Goal: Transaction & Acquisition: Download file/media

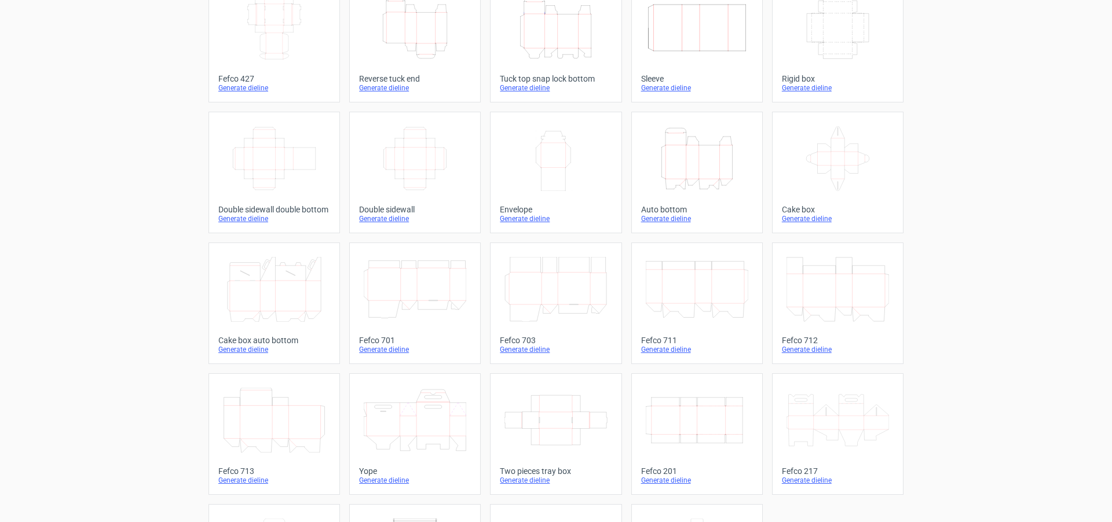
scroll to position [90, 0]
click at [382, 473] on div "Yope" at bounding box center [415, 470] width 112 height 9
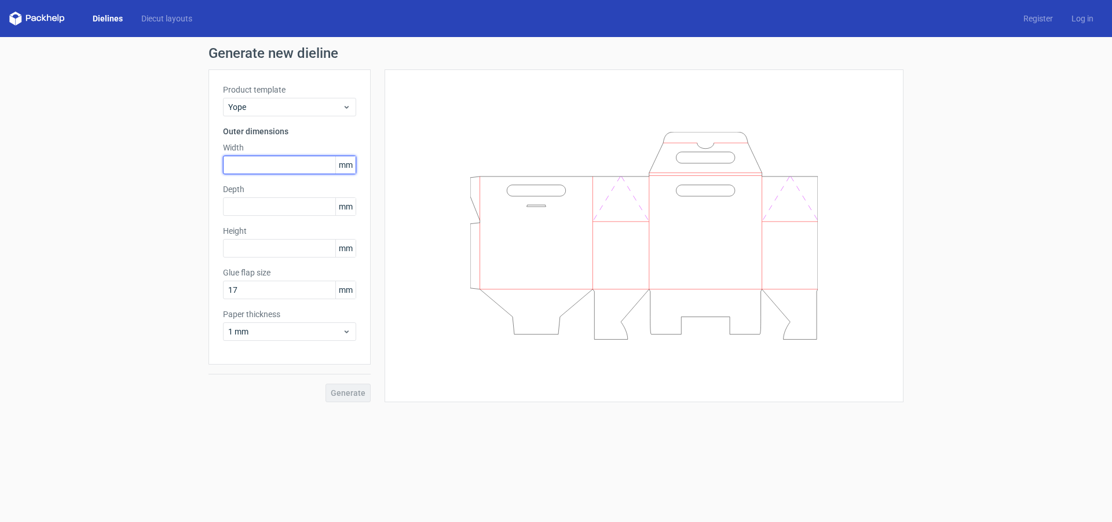
click at [241, 164] on input "text" at bounding box center [289, 165] width 133 height 19
type input "200"
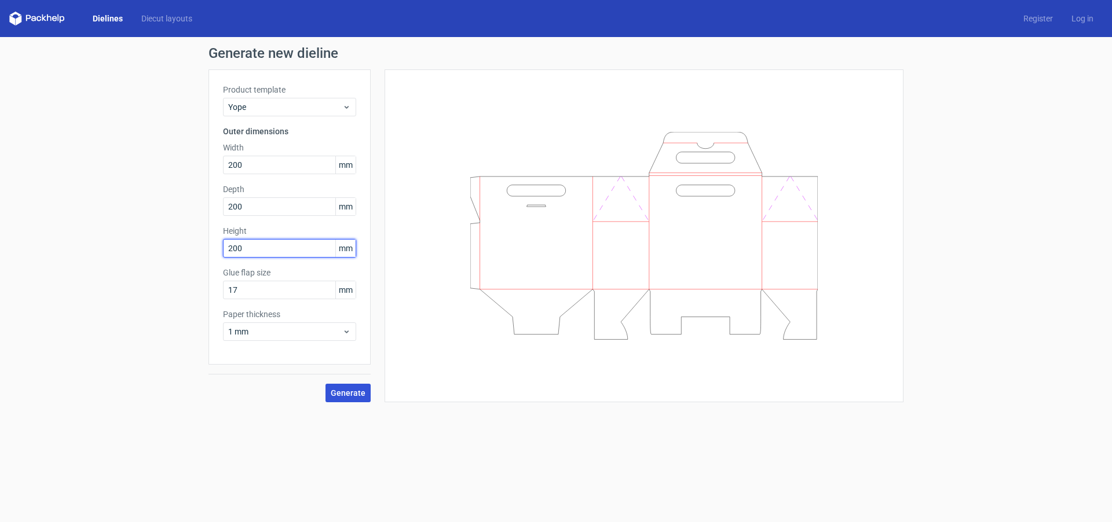
type input "200"
click at [346, 394] on span "Generate" at bounding box center [348, 393] width 35 height 8
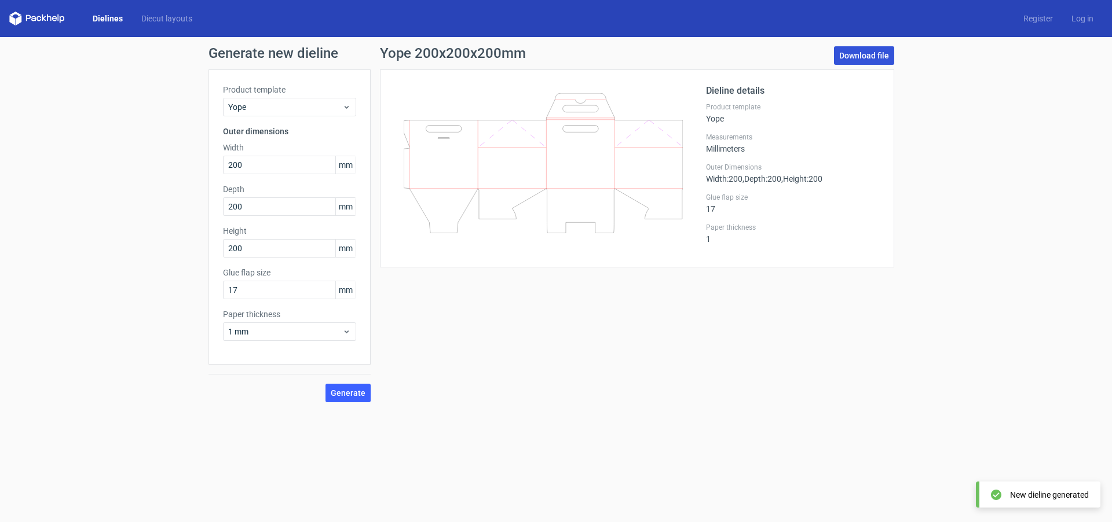
click at [867, 54] on link "Download file" at bounding box center [864, 55] width 60 height 19
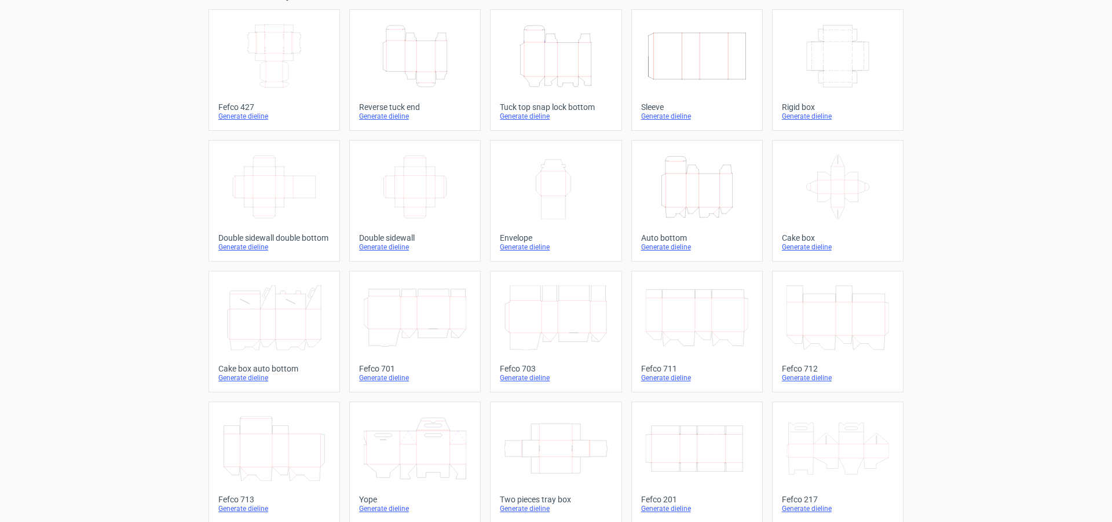
scroll to position [61, 0]
click at [841, 450] on icon at bounding box center [837, 448] width 103 height 65
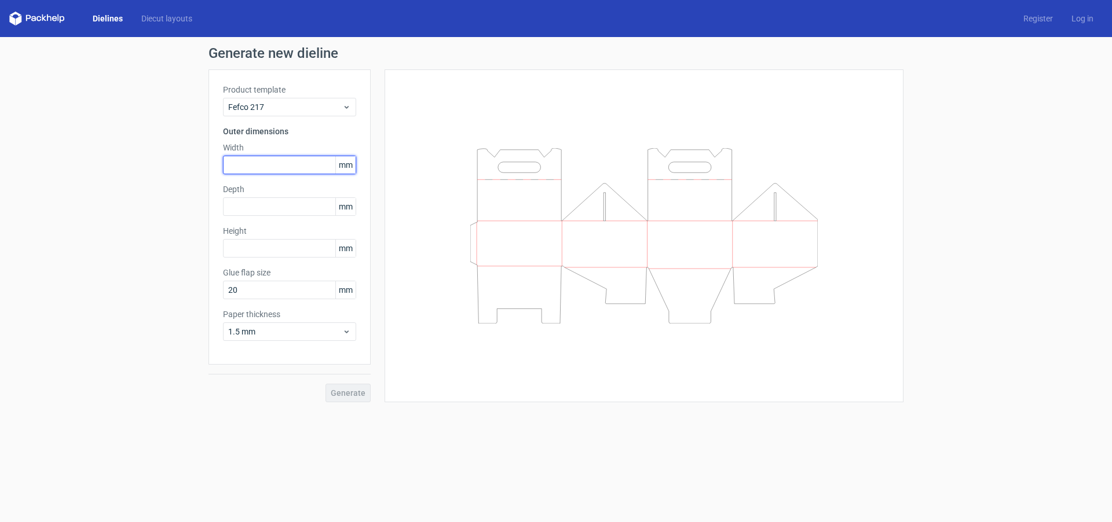
click at [256, 163] on input "text" at bounding box center [289, 165] width 133 height 19
type input "200"
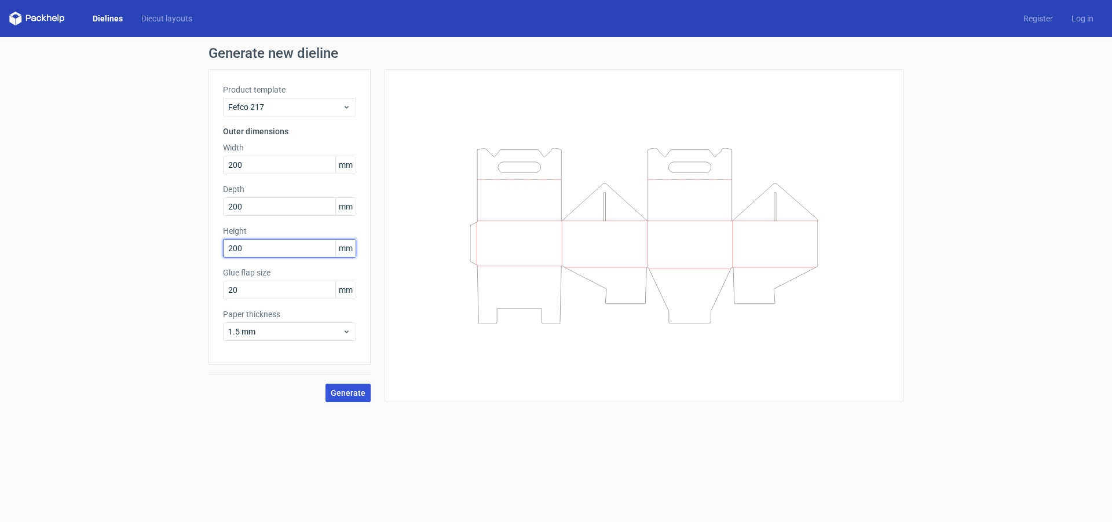
type input "200"
drag, startPoint x: 349, startPoint y: 391, endPoint x: 426, endPoint y: 391, distance: 76.4
click at [349, 391] on span "Generate" at bounding box center [348, 393] width 35 height 8
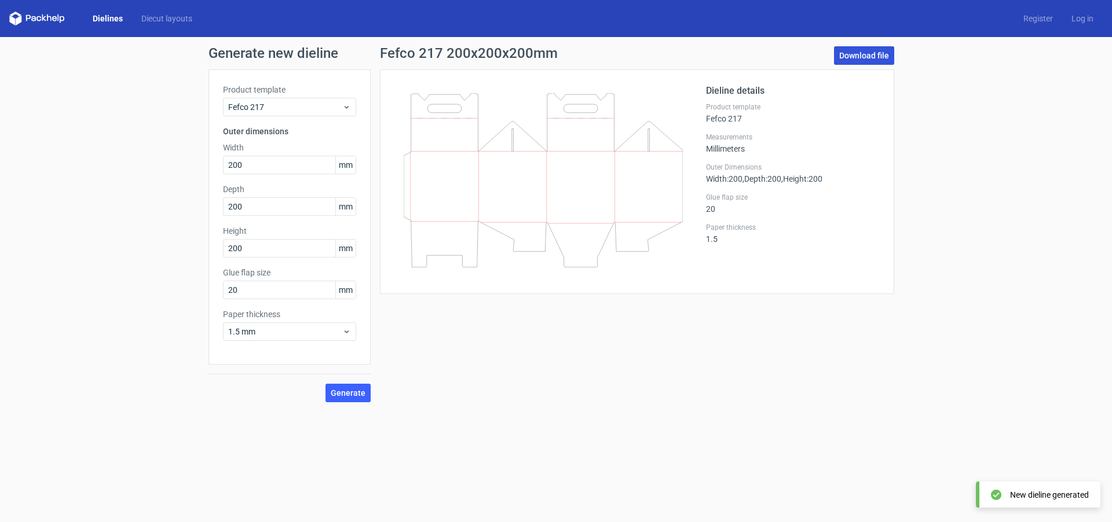
click at [859, 54] on link "Download file" at bounding box center [864, 55] width 60 height 19
